Goal: Task Accomplishment & Management: Manage account settings

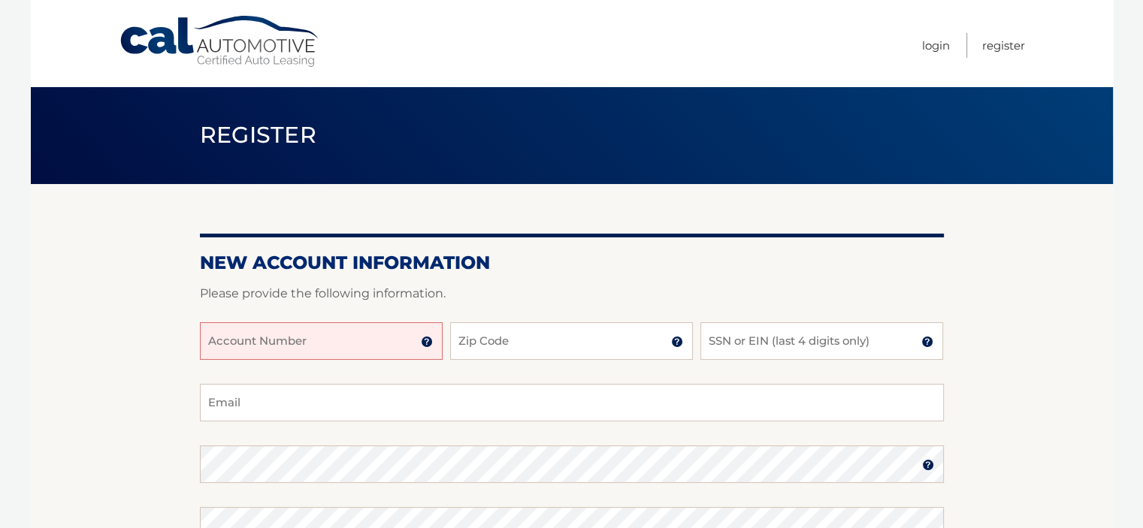
click at [370, 342] on input "Account Number" at bounding box center [321, 341] width 243 height 38
type input "44455912235"
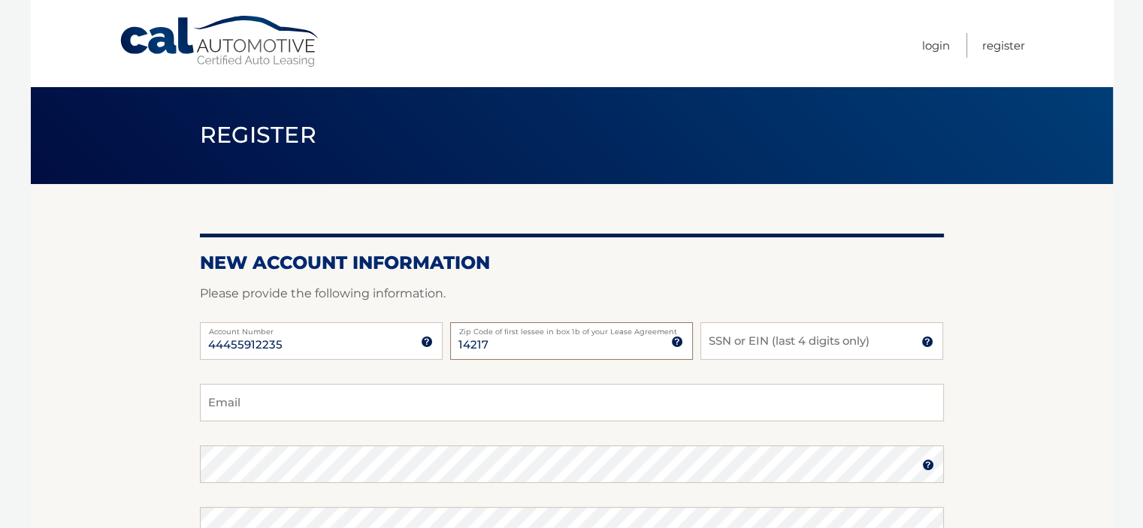
type input "14217"
type input "7548"
click at [313, 403] on input "Email" at bounding box center [572, 403] width 744 height 38
type input "aaj3302@msn.com"
click at [98, 414] on section "New Account Information Please provide the following information. 44455912235 A…" at bounding box center [572, 477] width 1082 height 587
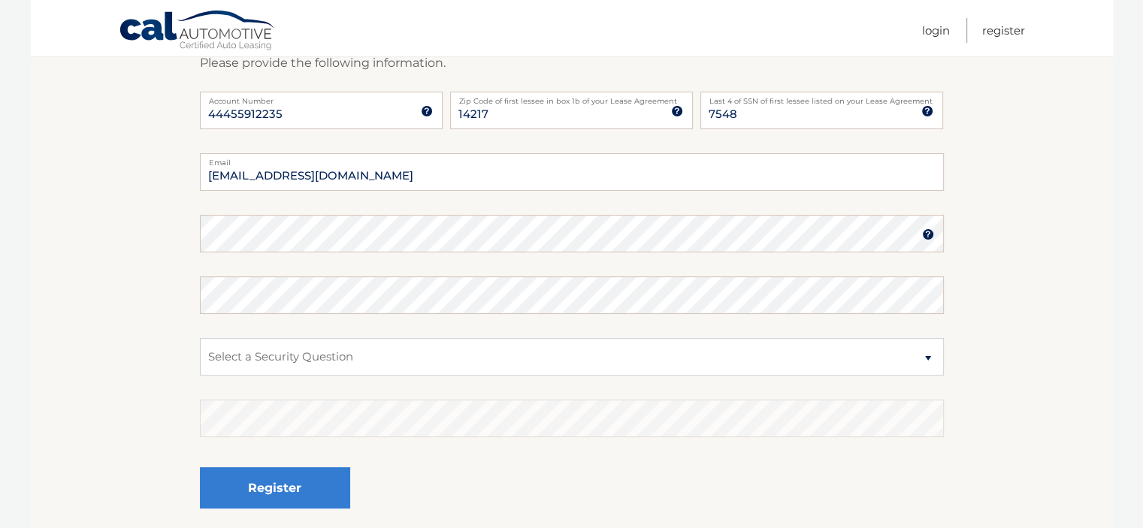
scroll to position [240, 0]
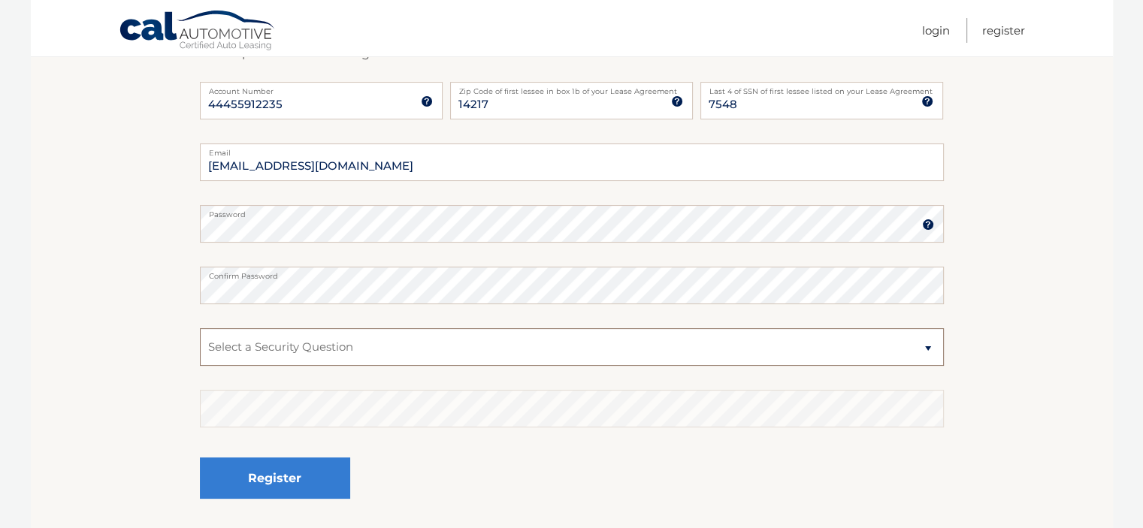
click at [431, 346] on select "Select a Security Question What was the name of your elementary school? What is…" at bounding box center [572, 347] width 744 height 38
select select "2"
click at [200, 328] on select "Select a Security Question What was the name of your elementary school? What is…" at bounding box center [572, 347] width 744 height 38
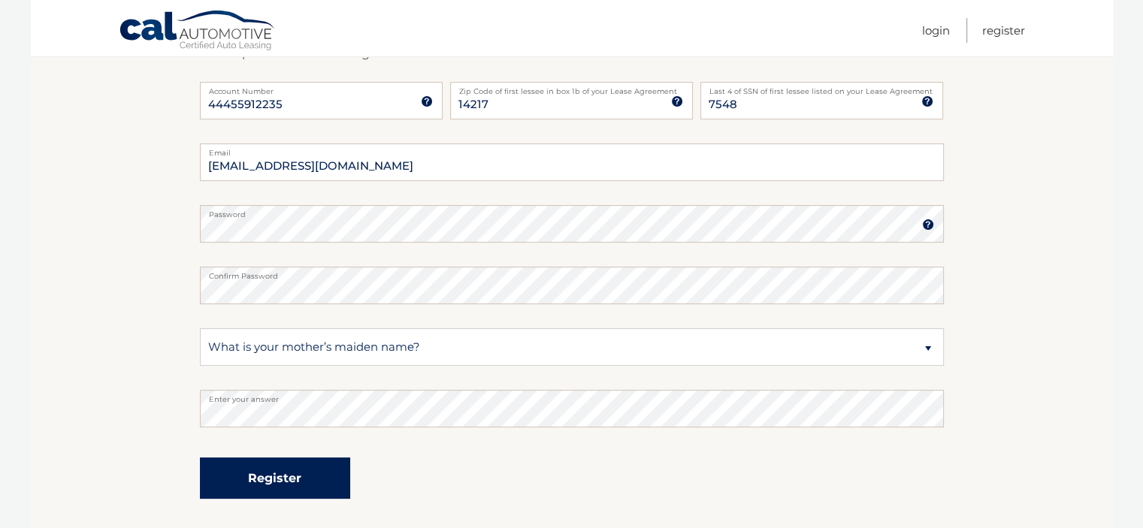
click at [280, 484] on button "Register" at bounding box center [275, 478] width 150 height 41
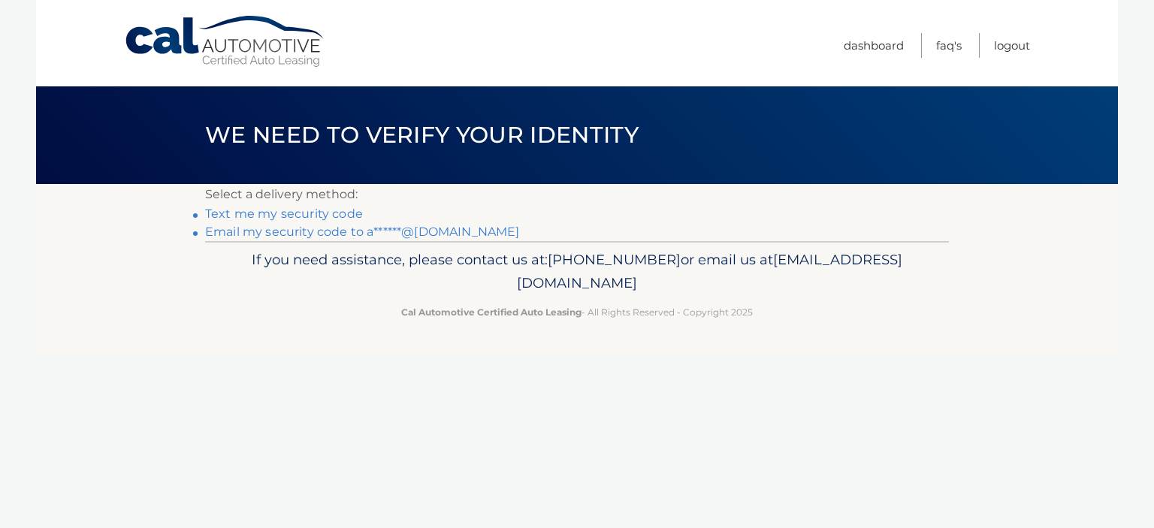
click at [316, 210] on link "Text me my security code" at bounding box center [284, 214] width 158 height 14
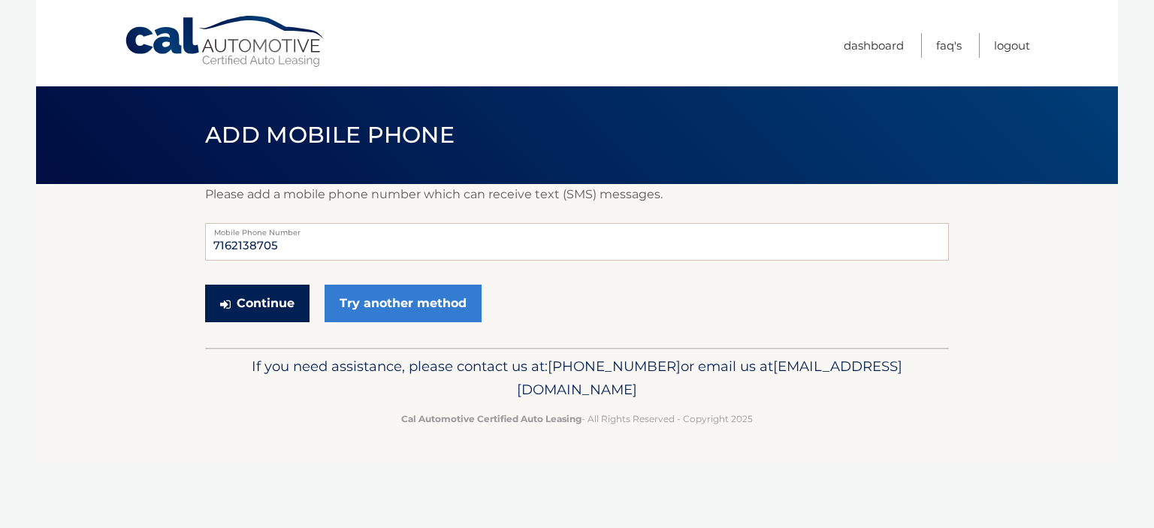
click at [258, 300] on button "Continue" at bounding box center [257, 304] width 104 height 38
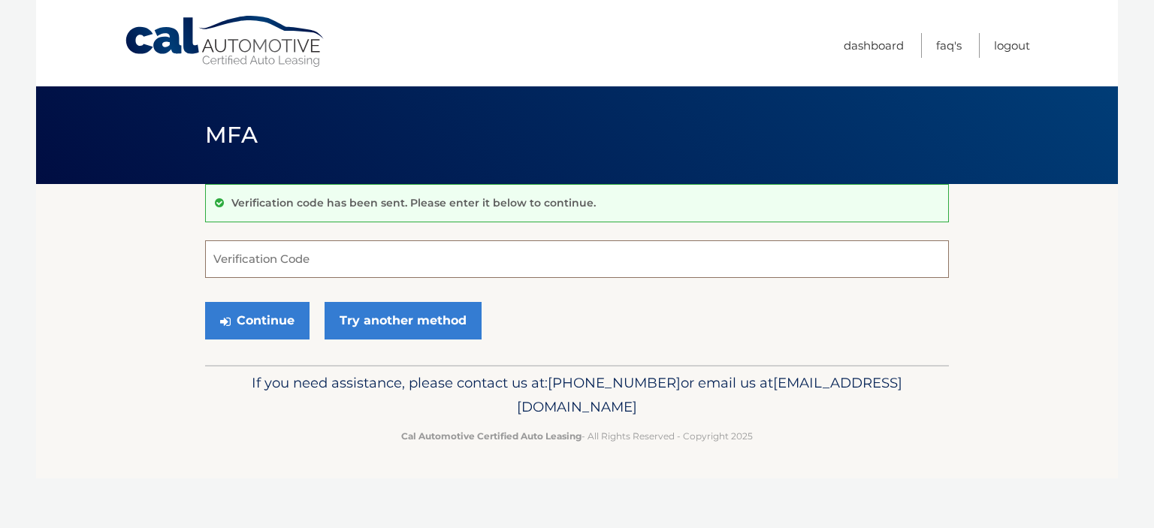
click at [343, 261] on input "Verification Code" at bounding box center [577, 259] width 744 height 38
type input "924592"
click at [274, 327] on button "Continue" at bounding box center [257, 321] width 104 height 38
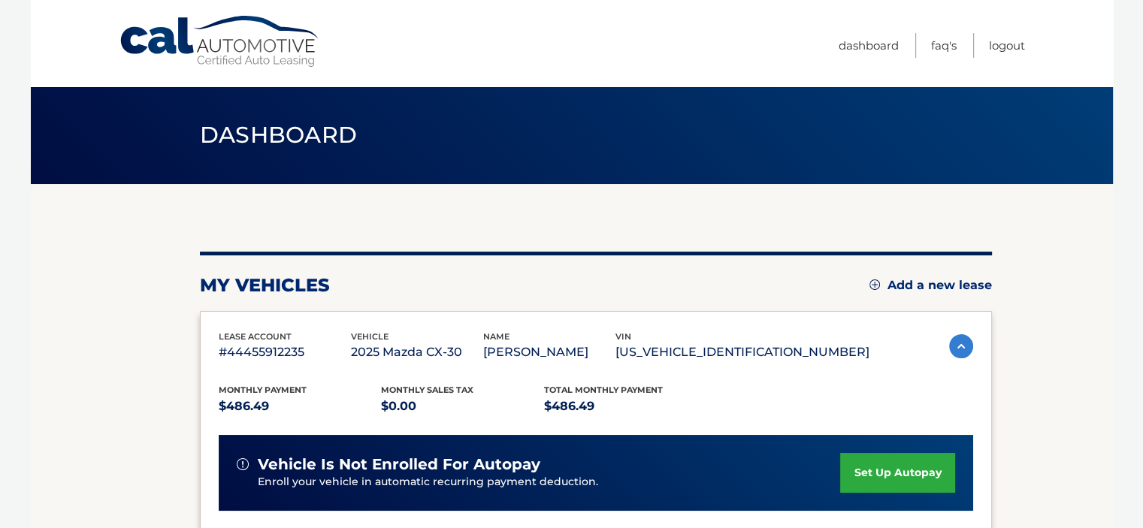
click at [884, 465] on link "set up autopay" at bounding box center [897, 473] width 114 height 40
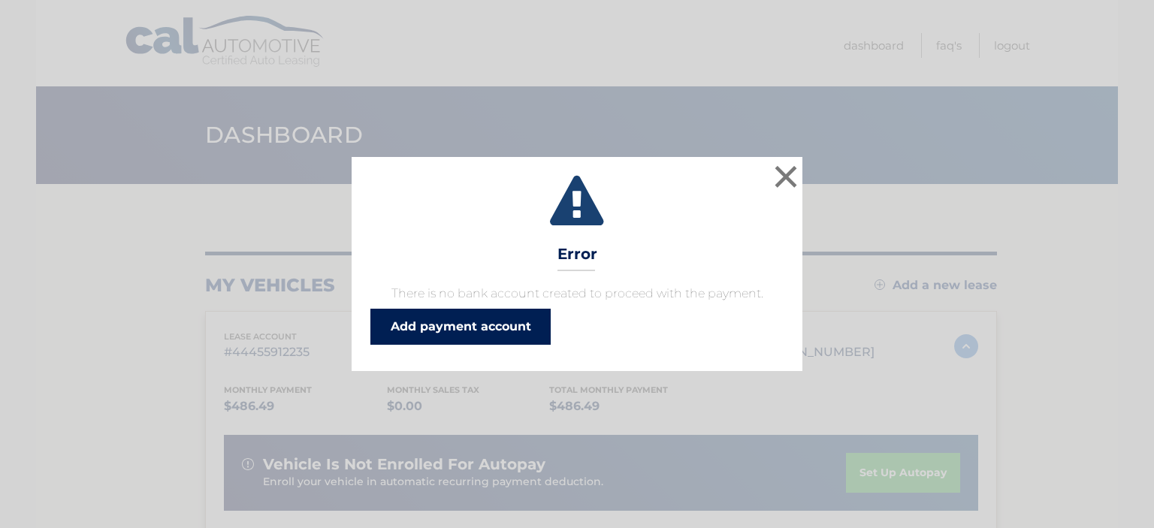
click at [494, 325] on link "Add payment account" at bounding box center [460, 327] width 180 height 36
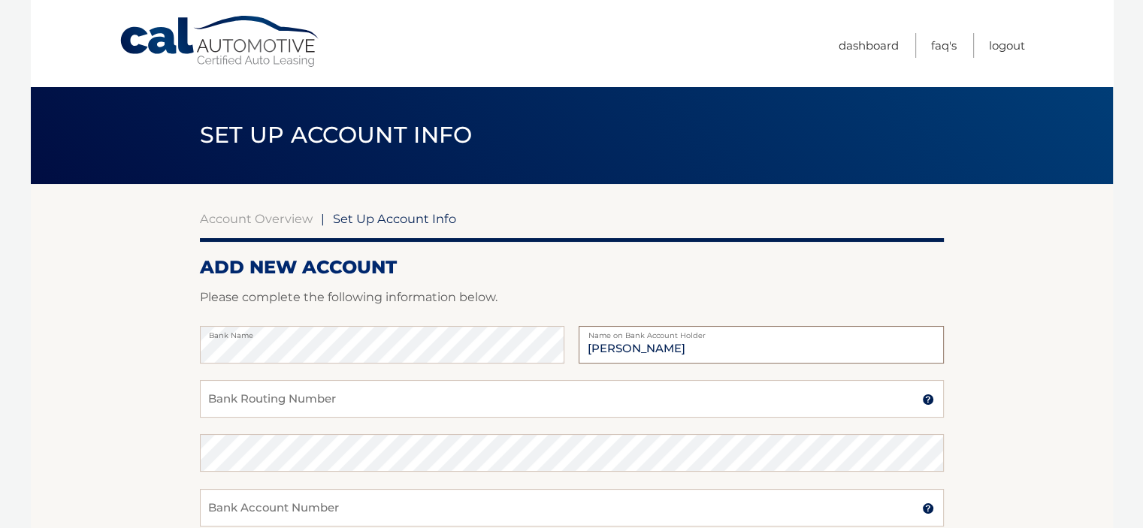
type input "[PERSON_NAME]"
click at [388, 405] on input "Bank Routing Number" at bounding box center [572, 399] width 744 height 38
type input "022000046"
click at [421, 508] on input "Bank Account Number" at bounding box center [572, 508] width 744 height 38
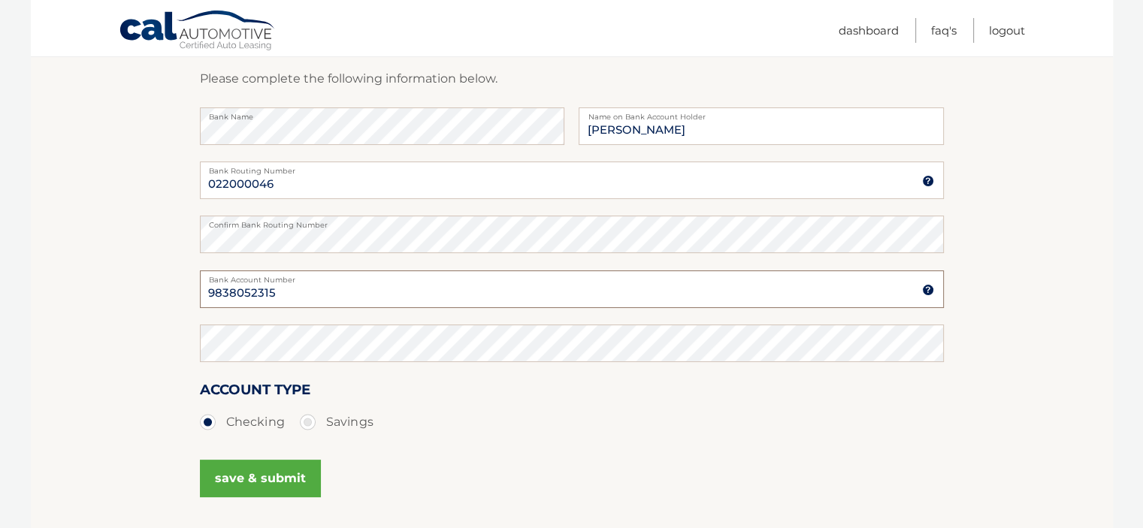
scroll to position [240, 0]
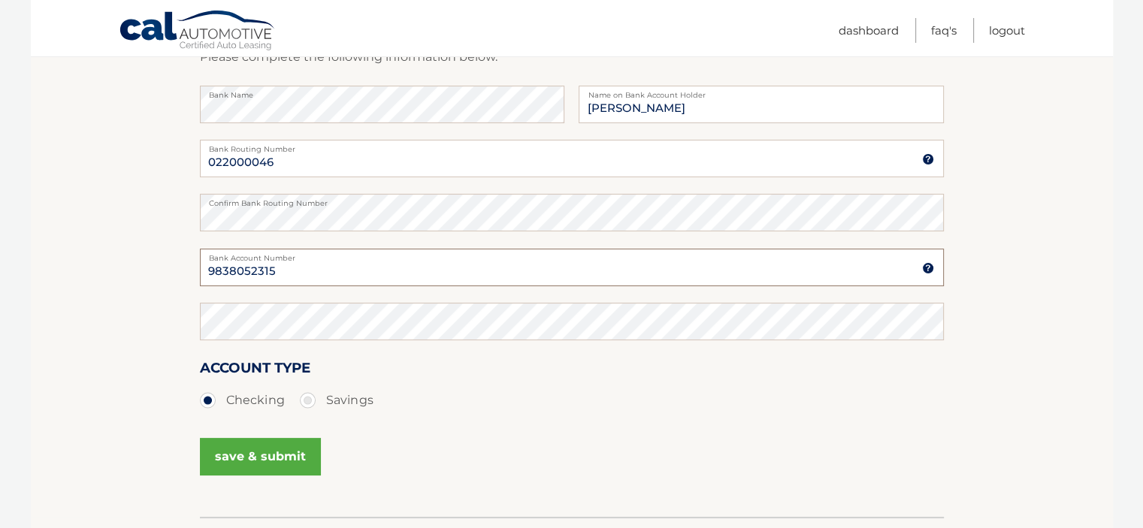
type input "9838052315"
click at [281, 452] on button "save & submit" at bounding box center [260, 457] width 121 height 38
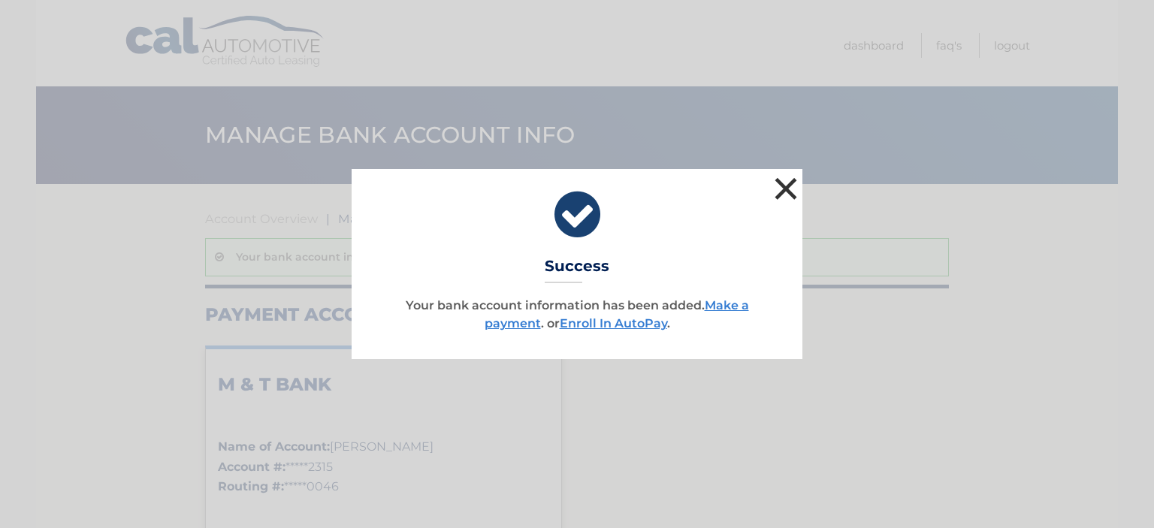
click at [784, 195] on button "×" at bounding box center [786, 189] width 30 height 30
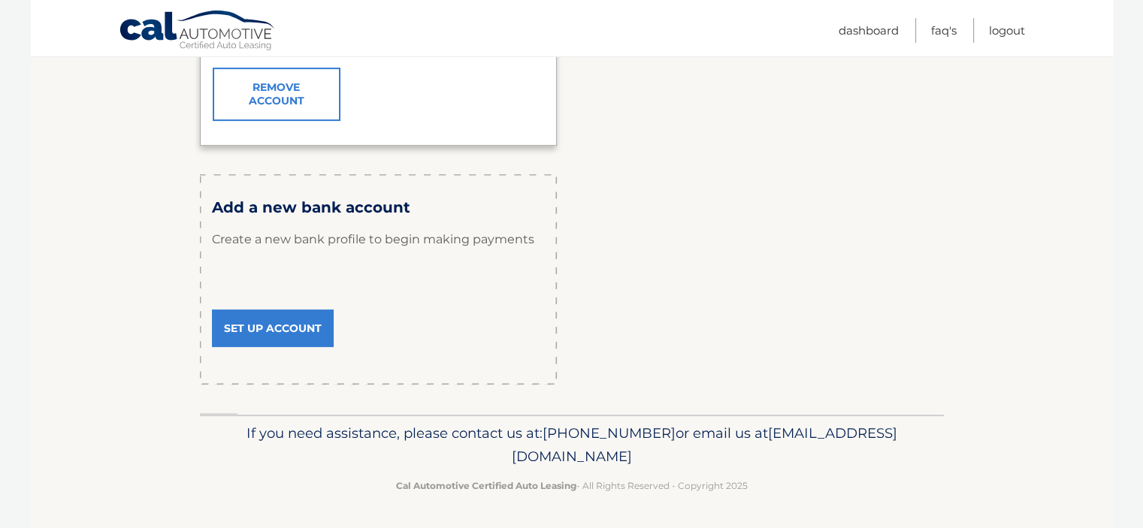
scroll to position [9, 0]
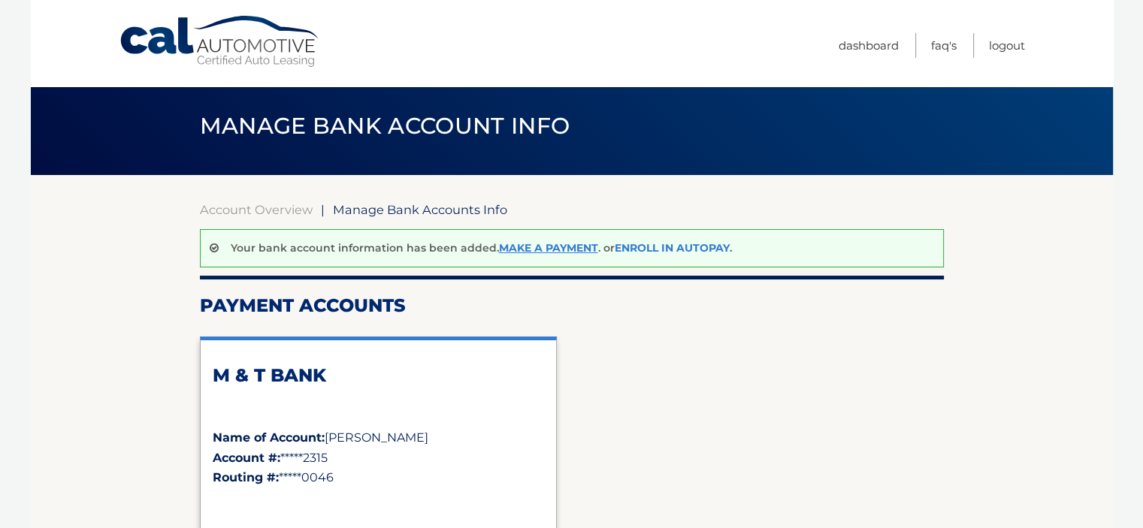
click at [664, 246] on link "Enroll In AutoPay" at bounding box center [672, 248] width 115 height 14
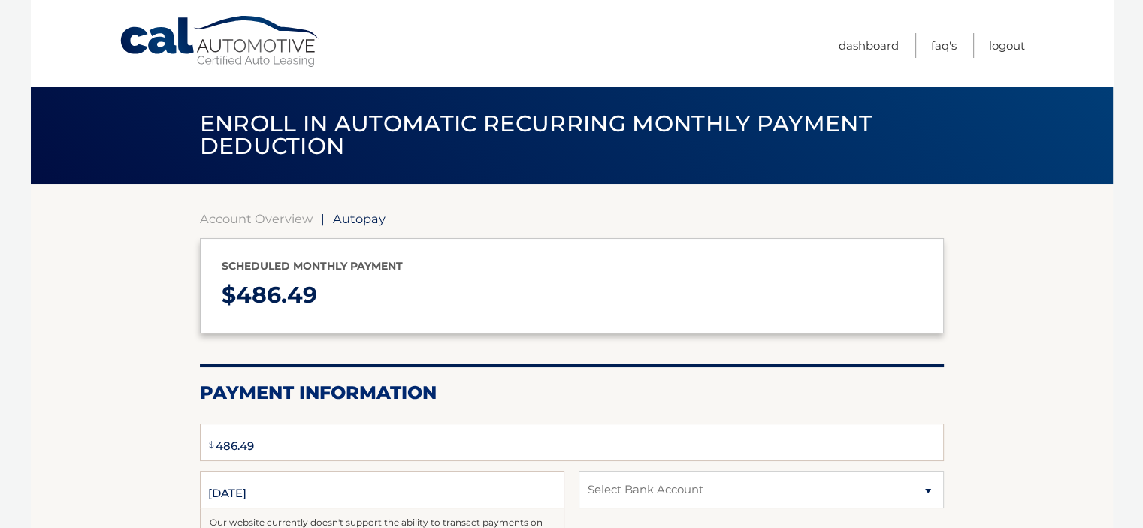
select select "ODFlMjRmYWYtYzU4ZS00MDVkLWJjNTctYmRhOWQ3ZTU5N2Uy"
click at [59, 319] on section "Account Overview | Autopay Scheduled monthly payment $ 486.49 Payment Informati…" at bounding box center [572, 467] width 1082 height 566
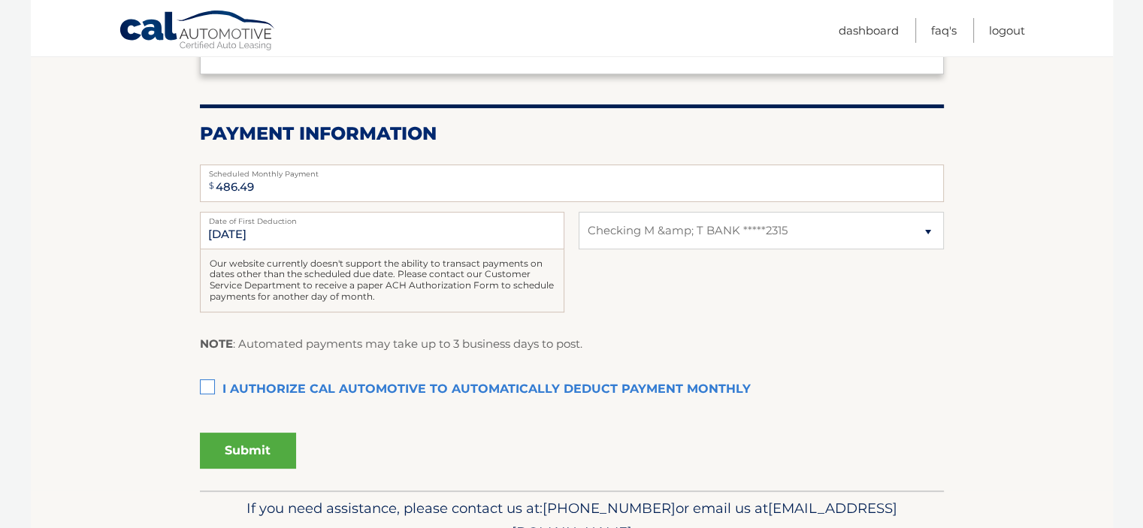
scroll to position [270, 0]
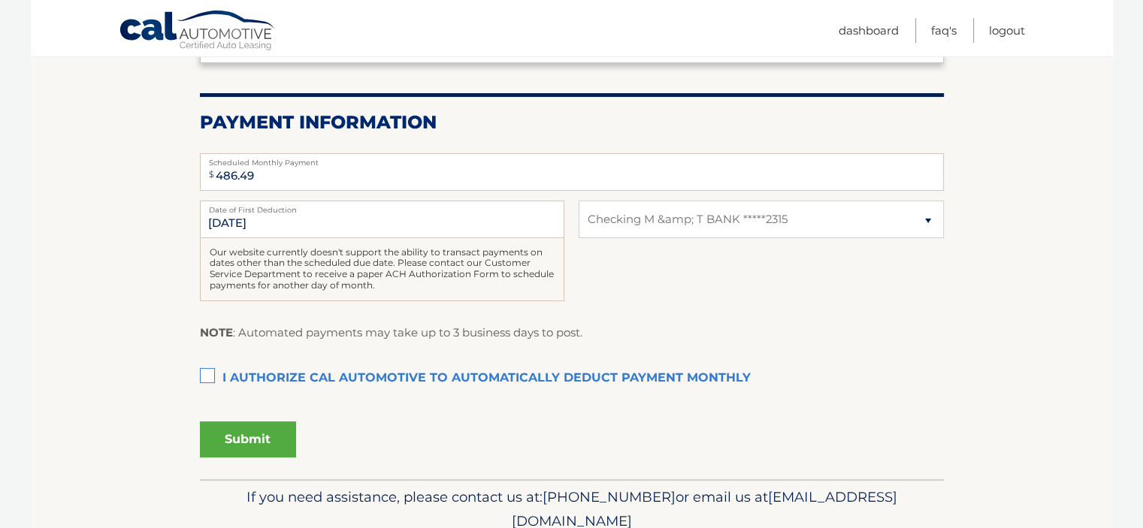
click at [206, 374] on label "I authorize cal automotive to automatically deduct payment monthly This checkbo…" at bounding box center [572, 379] width 744 height 30
click at [0, 0] on input "I authorize cal automotive to automatically deduct payment monthly This checkbo…" at bounding box center [0, 0] width 0 height 0
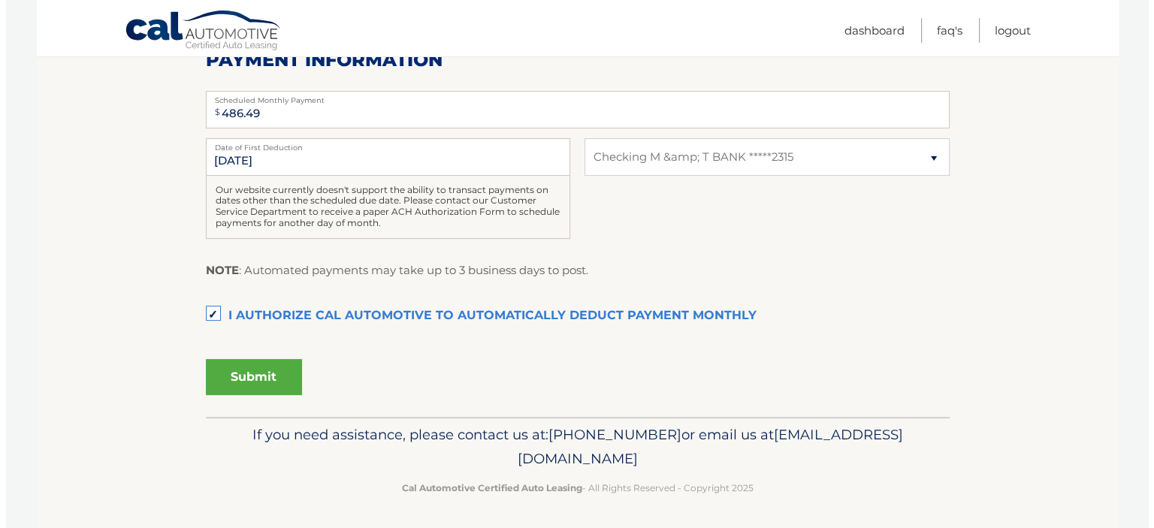
scroll to position [334, 0]
click at [255, 378] on button "Submit" at bounding box center [248, 376] width 96 height 36
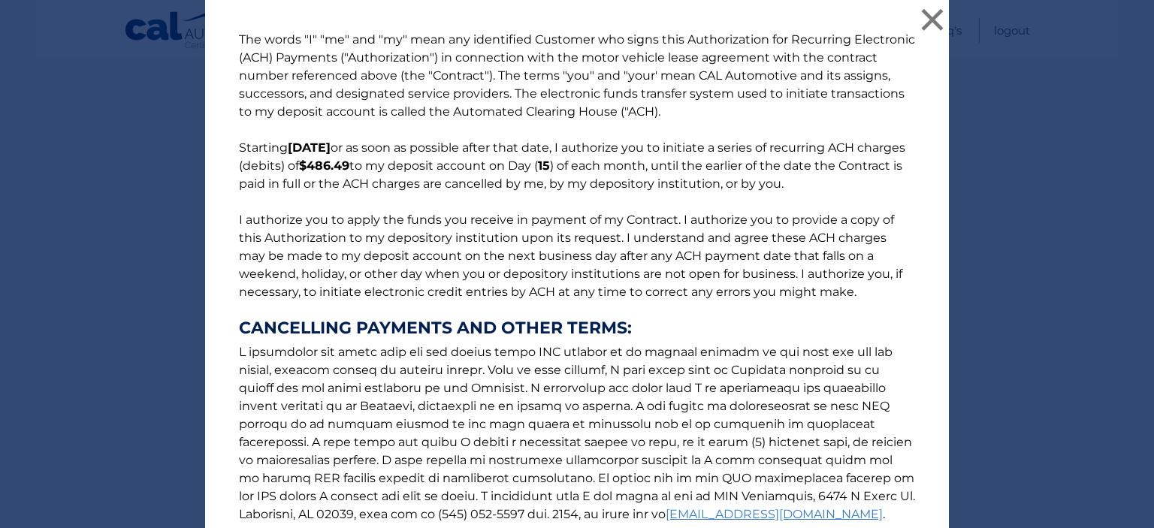
click at [692, 399] on p "The words "I" "me" and "my" mean any identified Customer who signs this Authori…" at bounding box center [577, 304] width 706 height 547
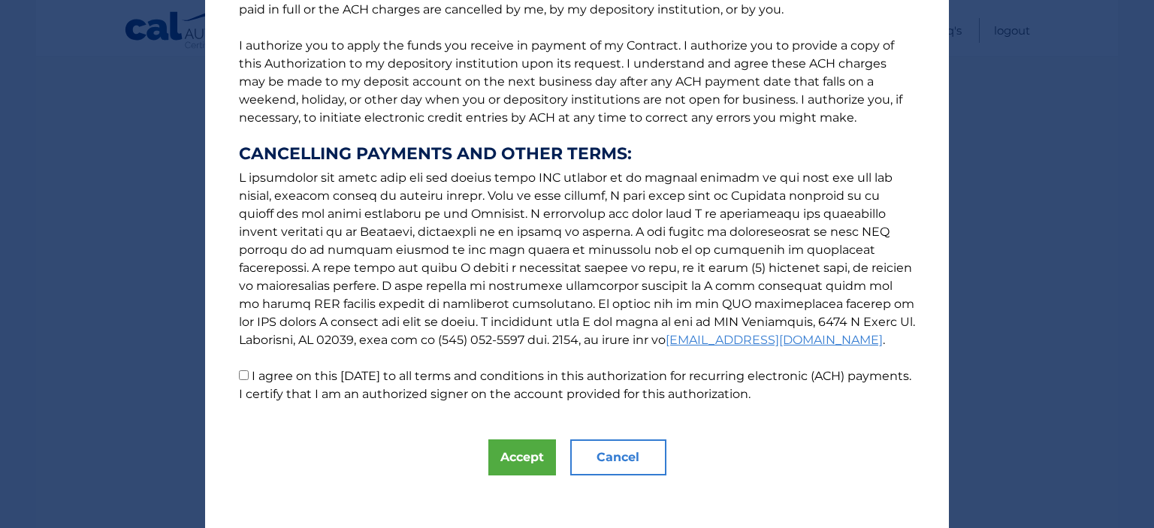
scroll to position [181, 0]
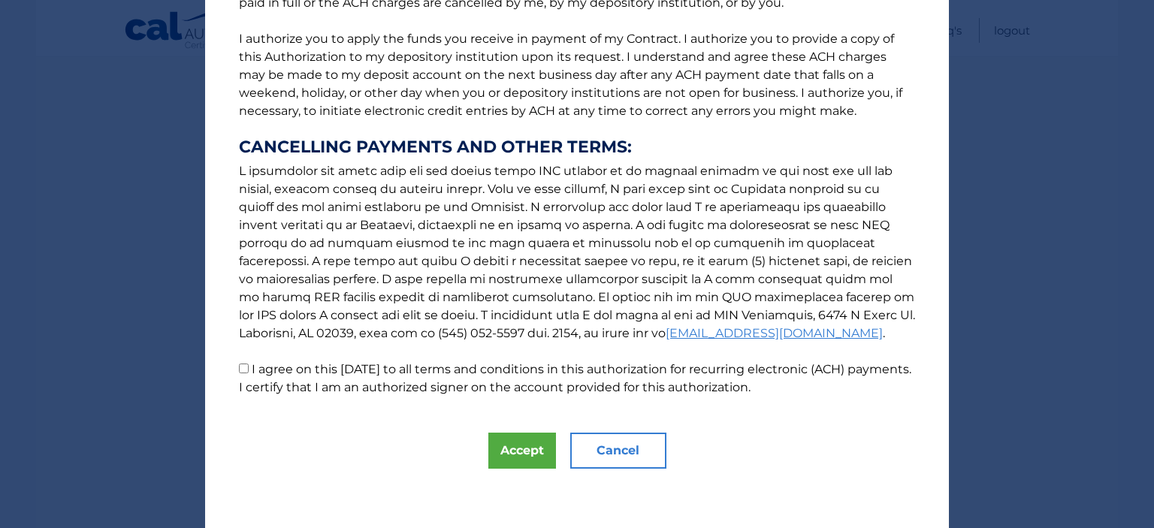
click at [239, 369] on input "I agree on this [DATE] to all terms and conditions in this authorization for re…" at bounding box center [244, 369] width 10 height 10
checkbox input "true"
click at [518, 444] on button "Accept" at bounding box center [522, 451] width 68 height 36
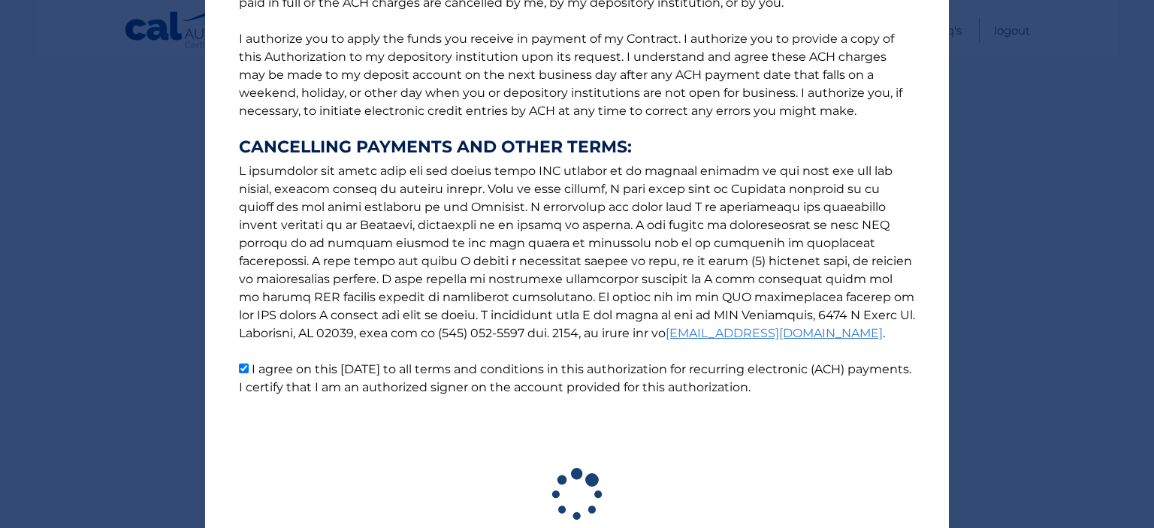
scroll to position [292, 0]
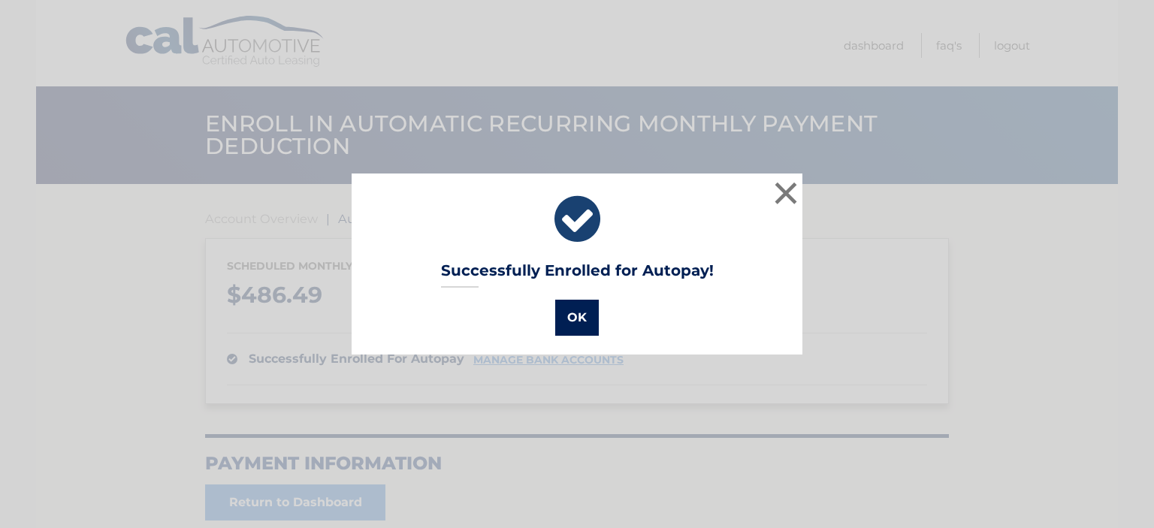
click at [571, 315] on button "OK" at bounding box center [577, 318] width 44 height 36
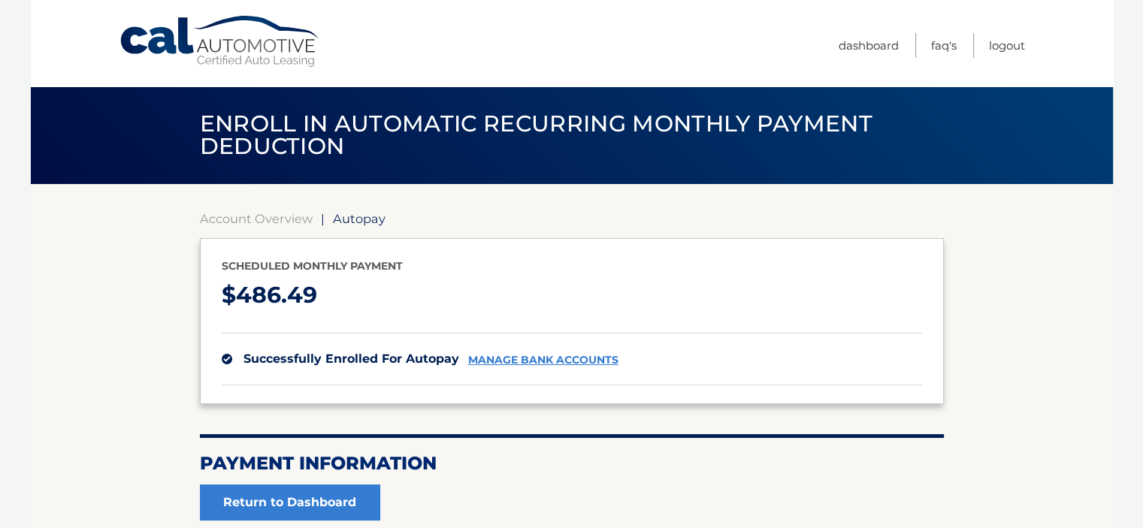
click at [108, 337] on section "Account Overview | Autopay Scheduled monthly payment $ 486.49 successfully enro…" at bounding box center [572, 370] width 1082 height 373
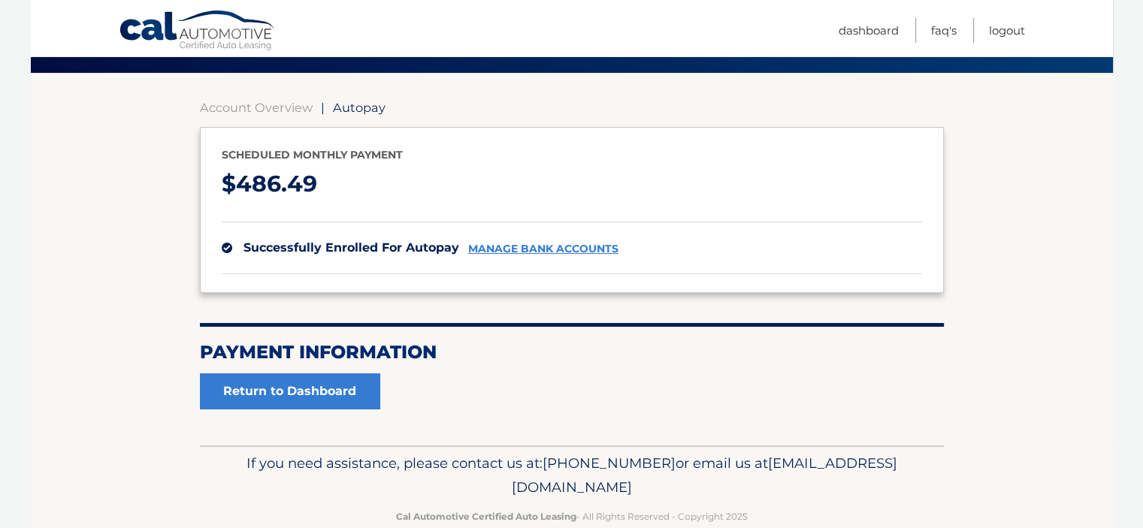
scroll to position [120, 0]
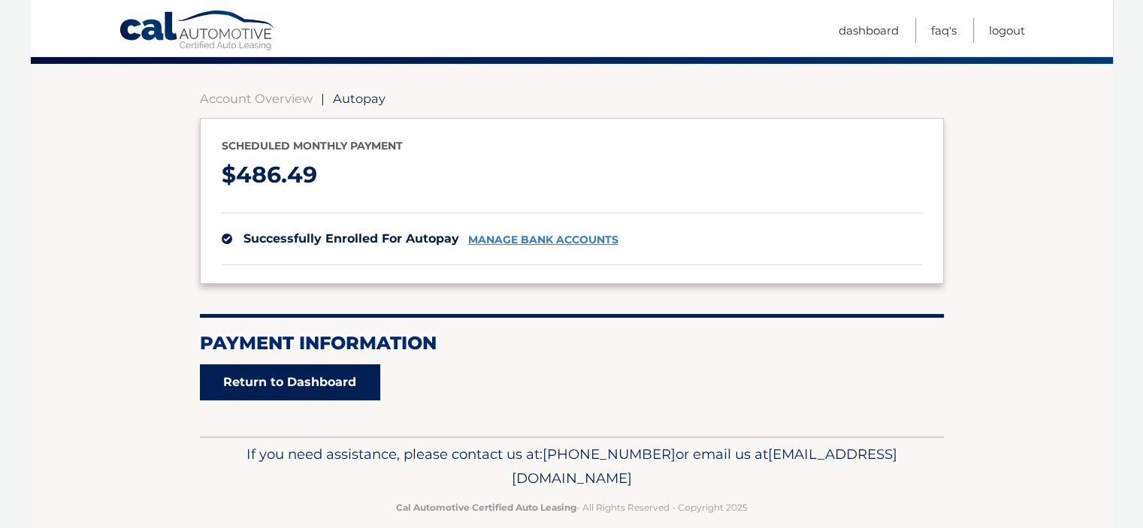
click at [278, 391] on link "Return to Dashboard" at bounding box center [290, 382] width 180 height 36
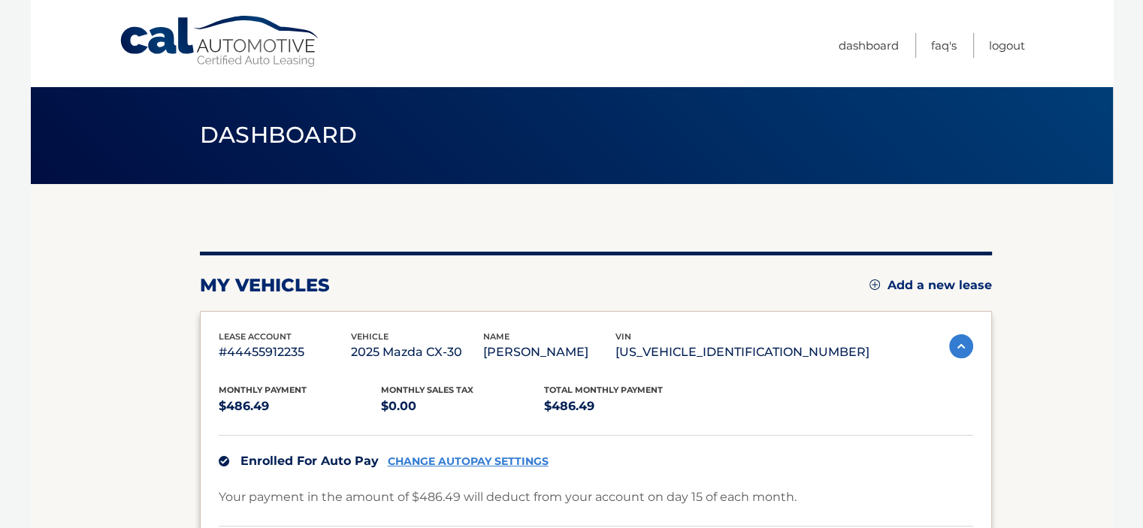
click at [26, 303] on body "Cal Automotive Menu Dashboard FAQ's Logout" at bounding box center [571, 264] width 1143 height 528
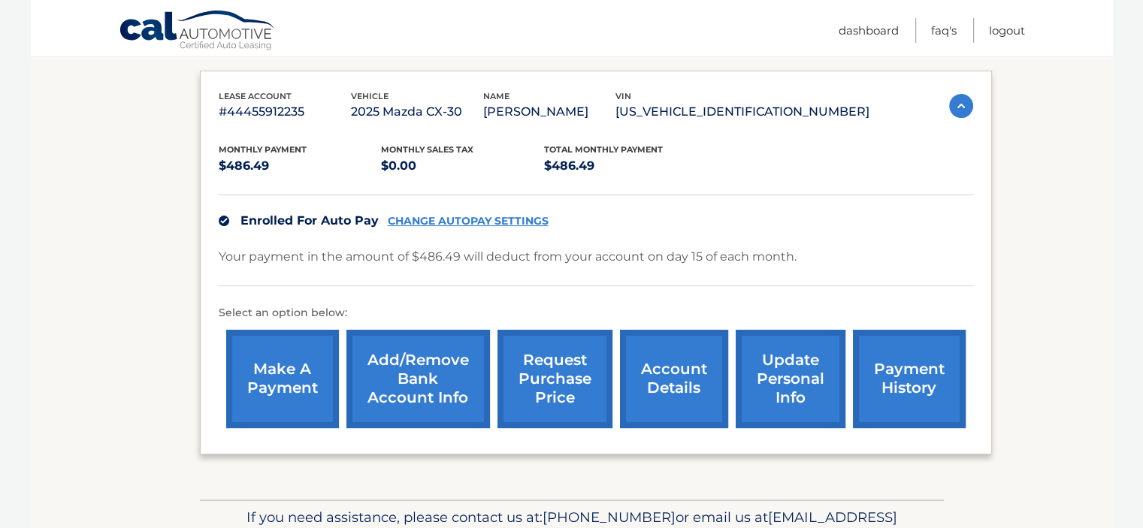
scroll to position [270, 0]
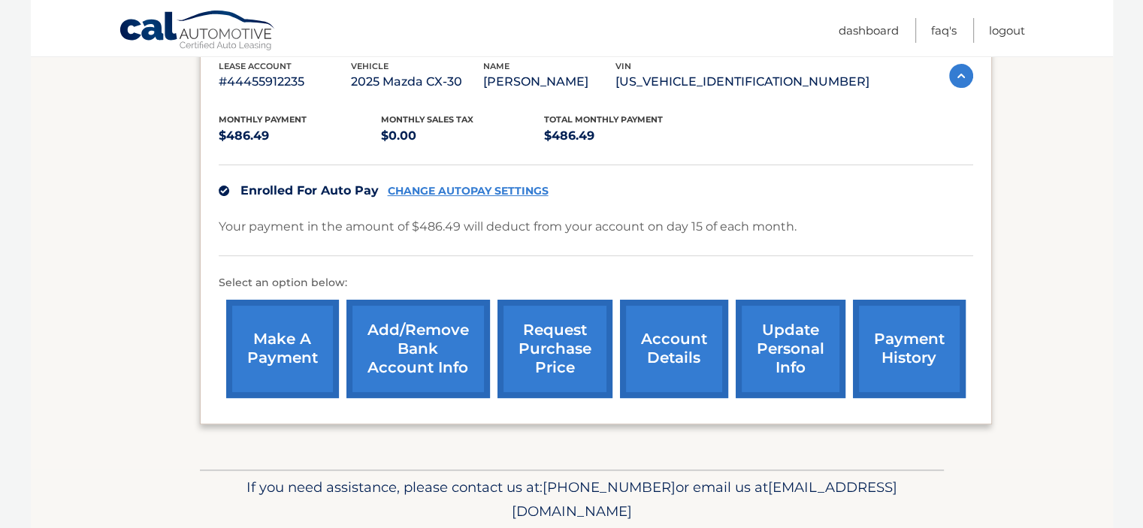
click at [911, 337] on link "payment history" at bounding box center [909, 349] width 113 height 98
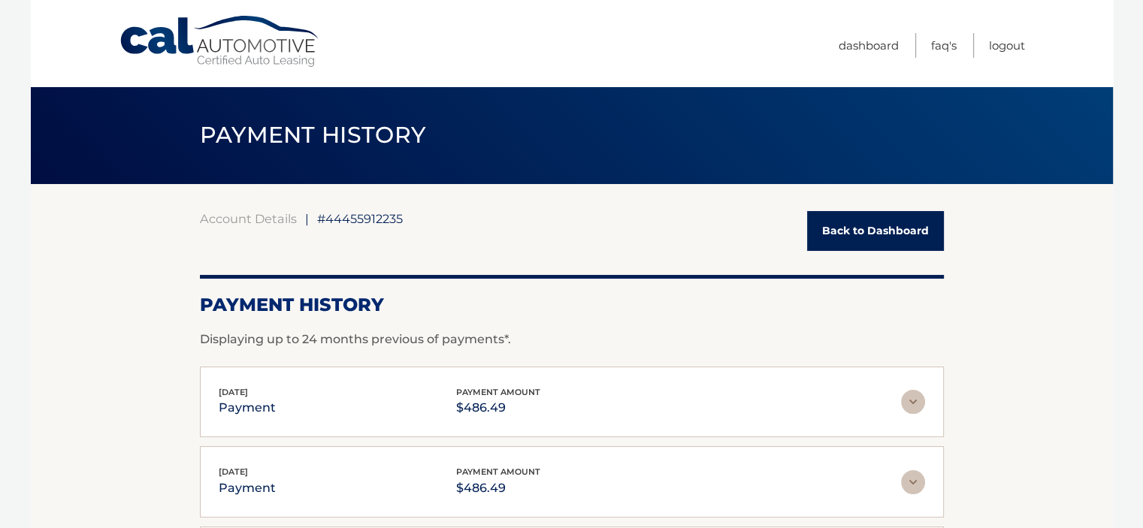
click at [99, 294] on section "Account Details | #44455912235 Back to Dashboard Payment History Displaying up …" at bounding box center [572, 468] width 1082 height 569
click at [843, 240] on link "Back to Dashboard" at bounding box center [875, 231] width 137 height 40
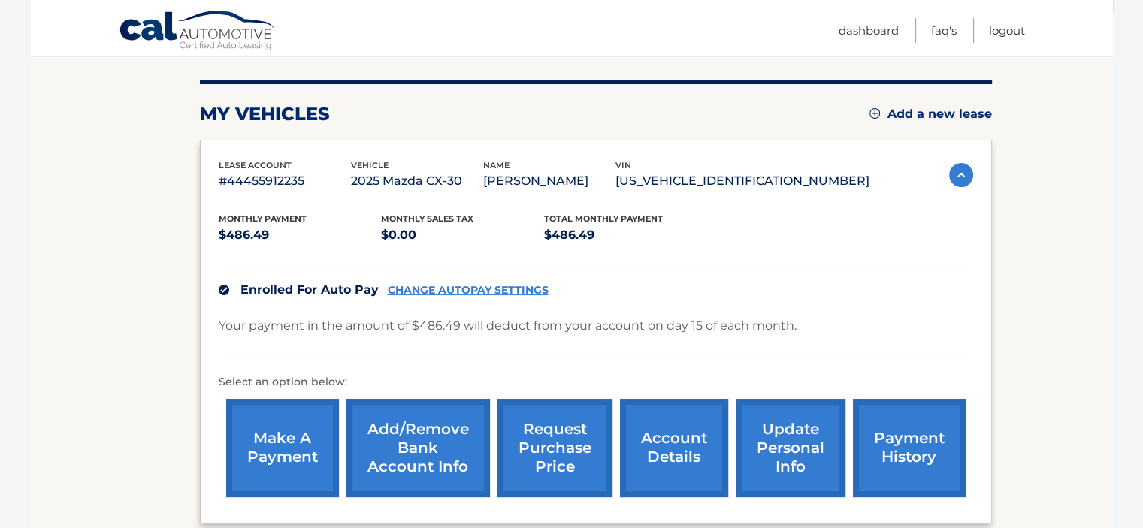
scroll to position [180, 0]
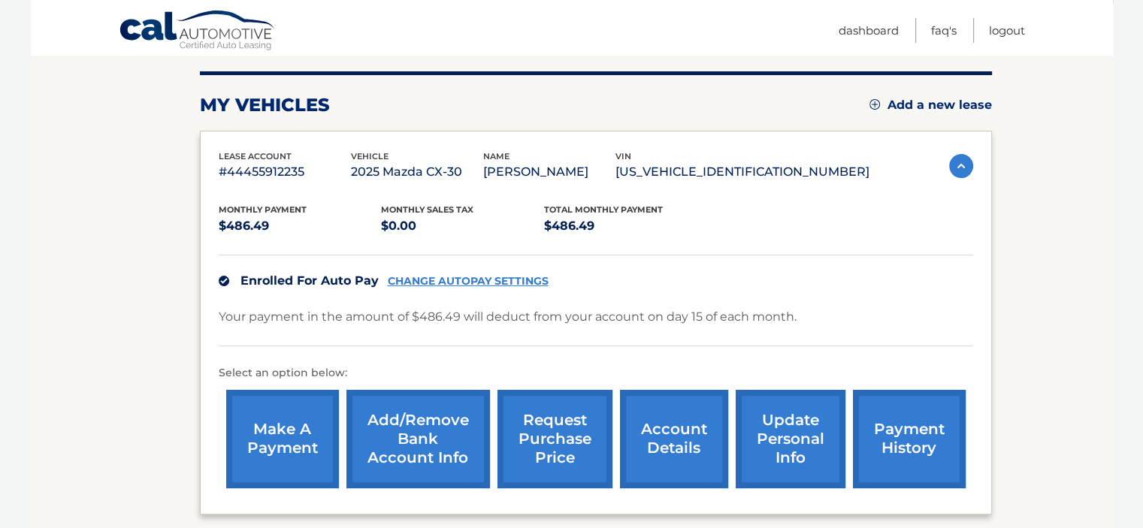
click at [298, 424] on link "make a payment" at bounding box center [282, 439] width 113 height 98
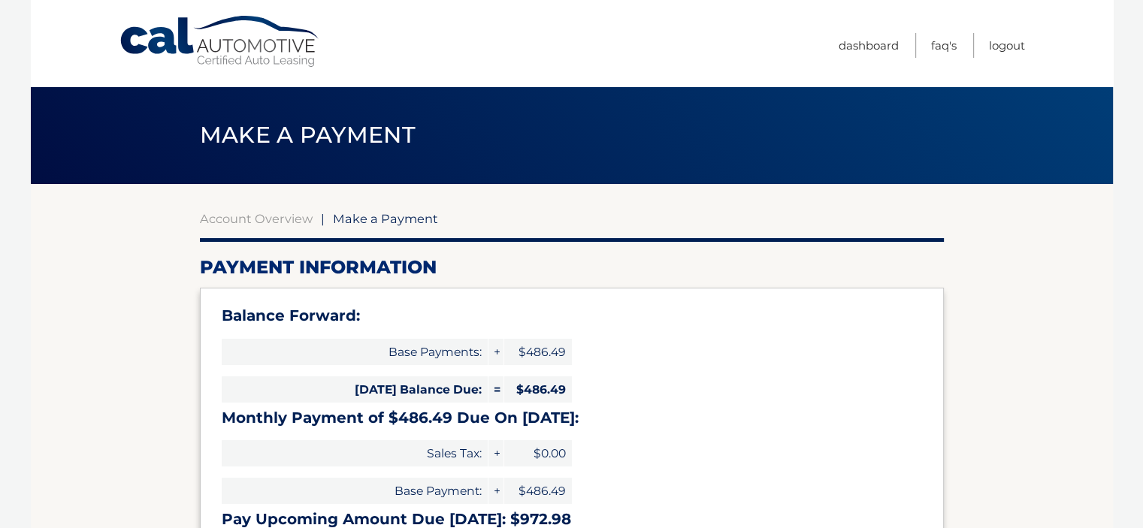
select select "ODFlMjRmYWYtYzU4ZS00MDVkLWJjNTctYmRhOWQ3ZTU5N2Uy"
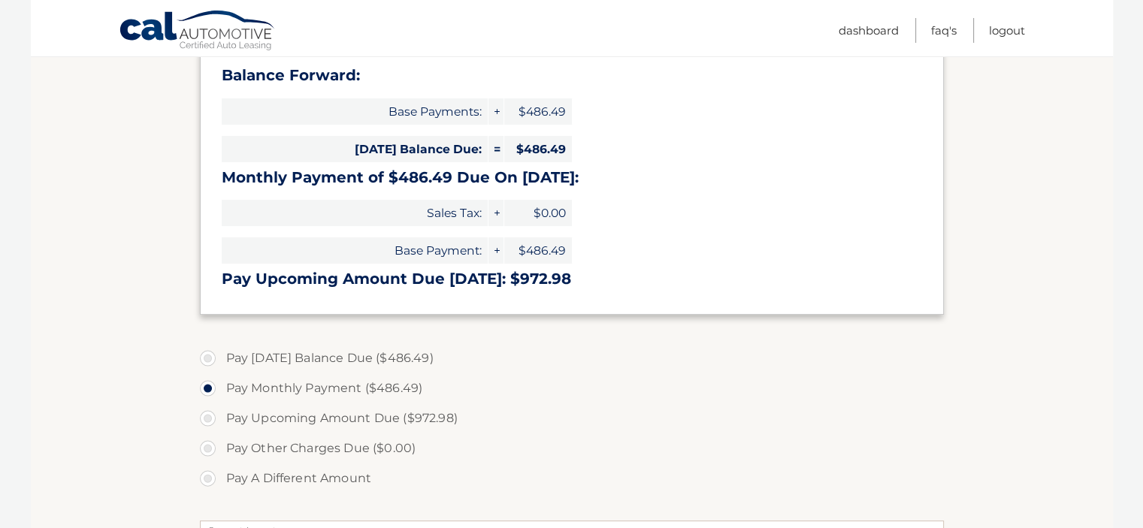
scroll to position [270, 0]
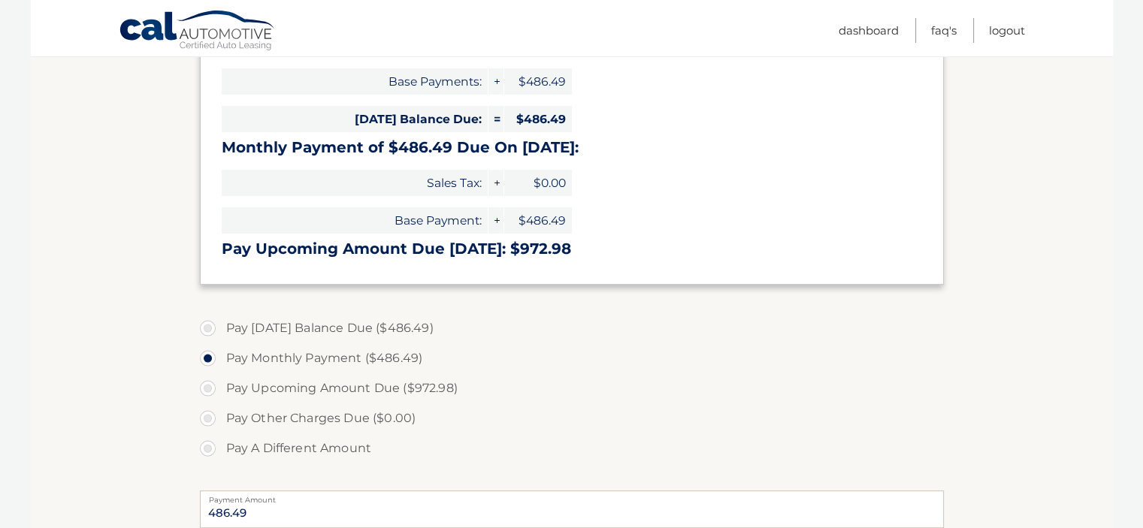
click at [204, 328] on label "Pay Today's Balance Due ($486.49)" at bounding box center [572, 328] width 744 height 30
click at [206, 328] on input "Pay Today's Balance Due ($486.49)" at bounding box center [213, 325] width 15 height 24
radio input "true"
click at [147, 396] on section "Account Overview | Make a Payment Payment Information Balance Forward: Base Pay…" at bounding box center [572, 333] width 1082 height 839
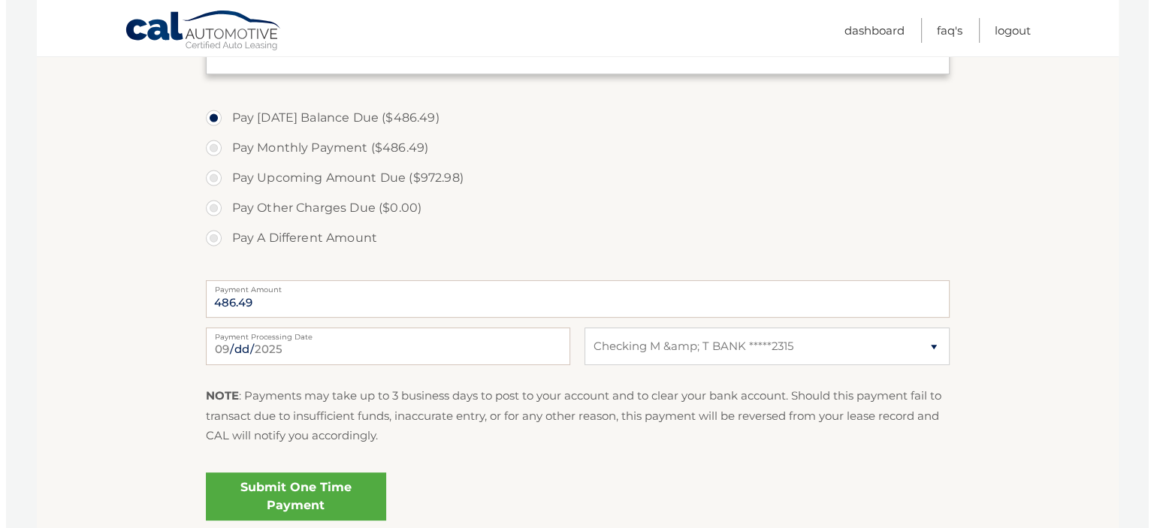
scroll to position [511, 0]
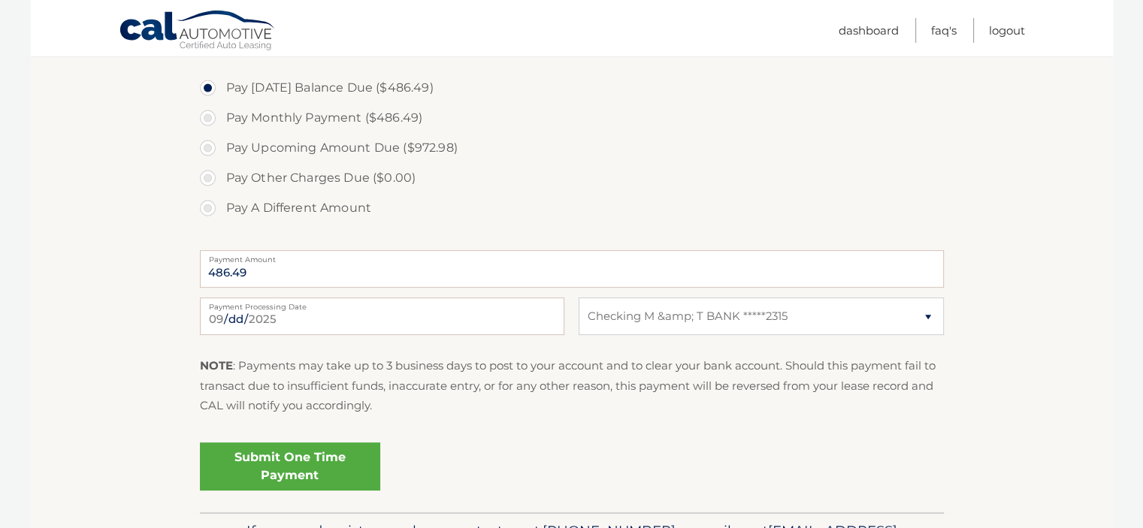
click at [289, 462] on link "Submit One Time Payment" at bounding box center [290, 467] width 180 height 48
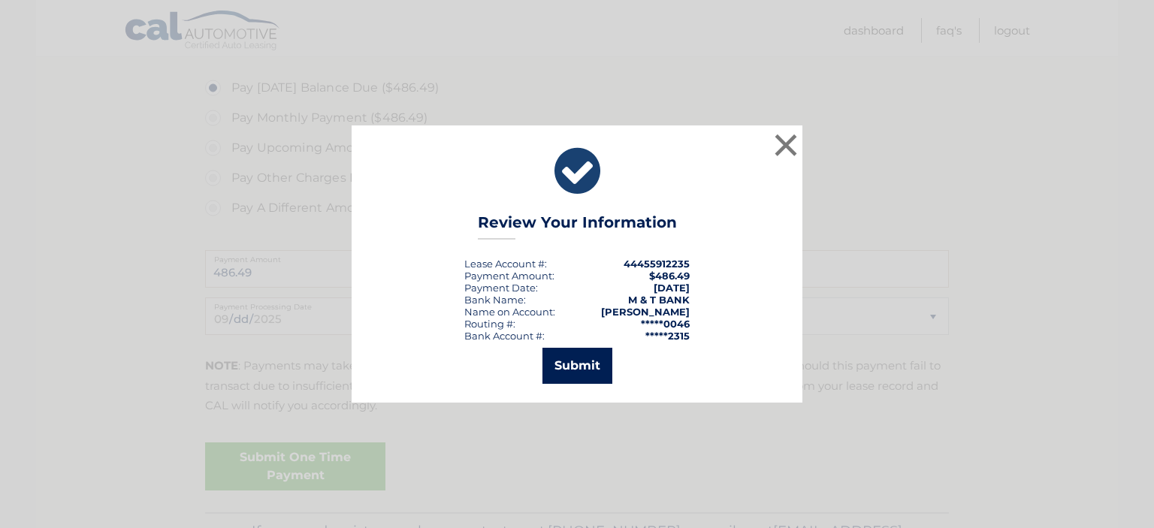
click at [563, 364] on button "Submit" at bounding box center [577, 366] width 70 height 36
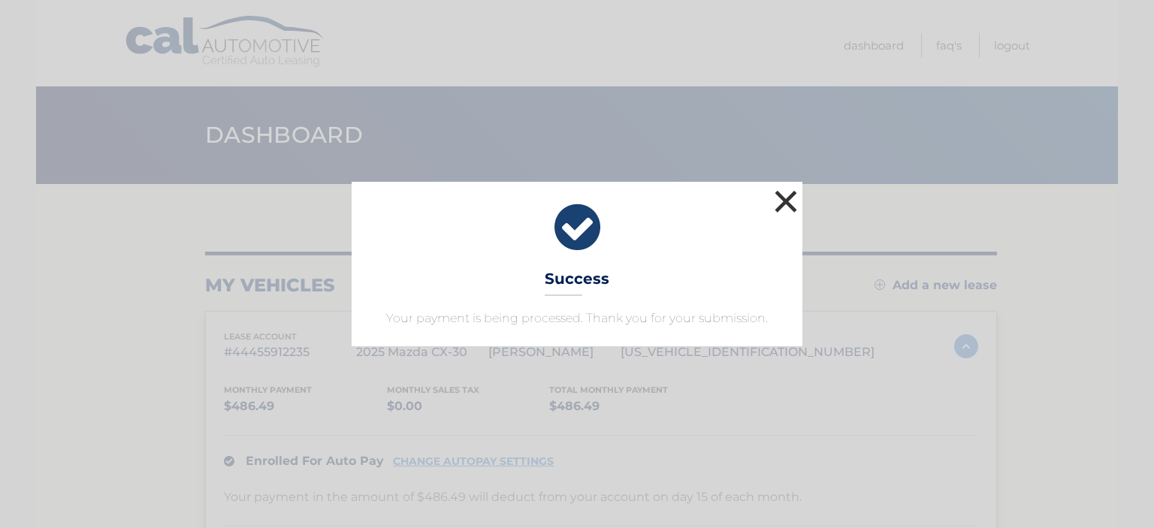
click at [786, 201] on button "×" at bounding box center [786, 201] width 30 height 30
